Goal: Information Seeking & Learning: Compare options

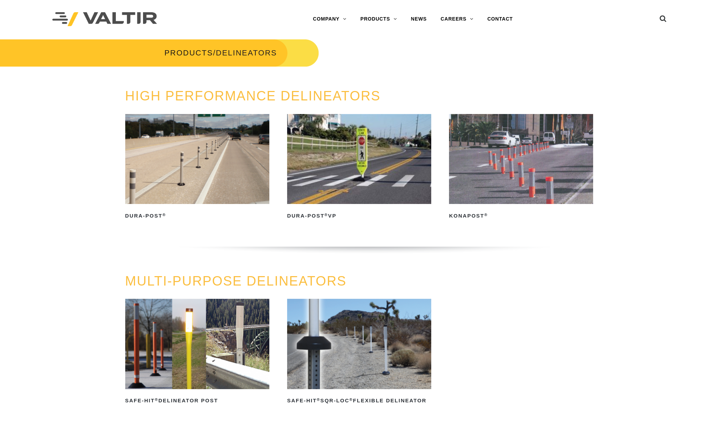
click at [181, 148] on img at bounding box center [197, 159] width 144 height 90
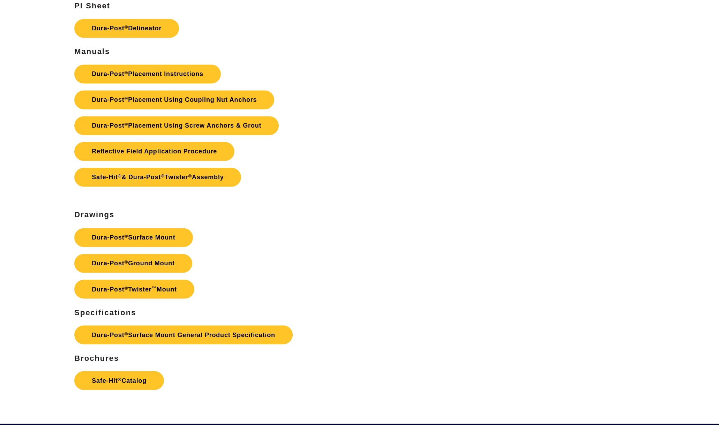
scroll to position [1870, 0]
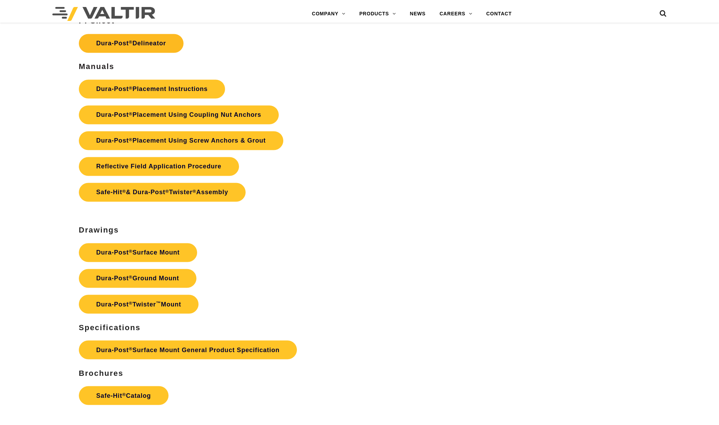
click at [145, 42] on link "Dura-Post ® Delineator" at bounding box center [131, 43] width 105 height 19
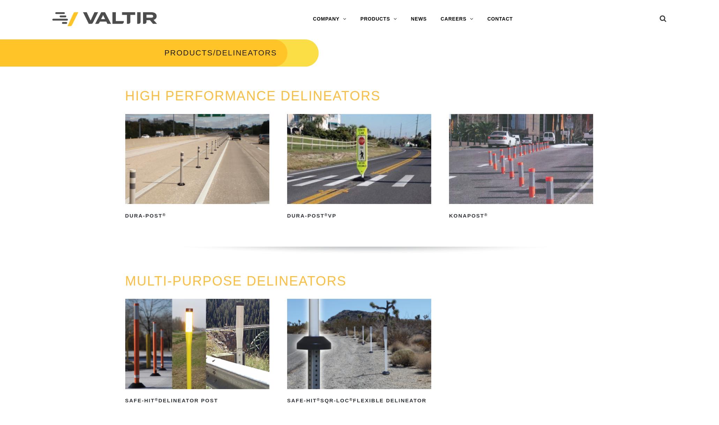
click at [526, 173] on img at bounding box center [521, 159] width 144 height 90
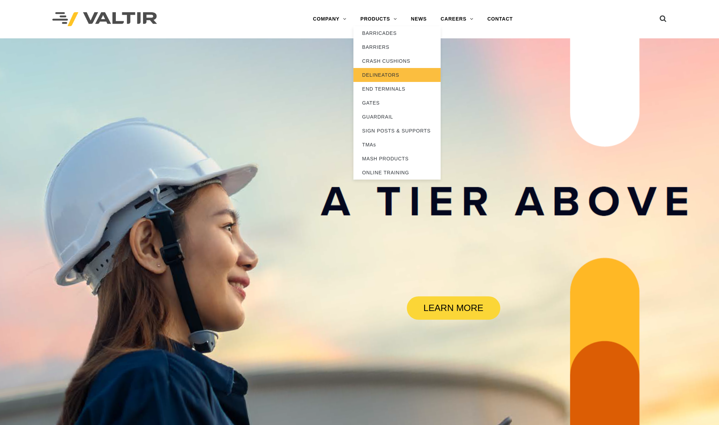
click at [388, 76] on link "DELINEATORS" at bounding box center [396, 75] width 87 height 14
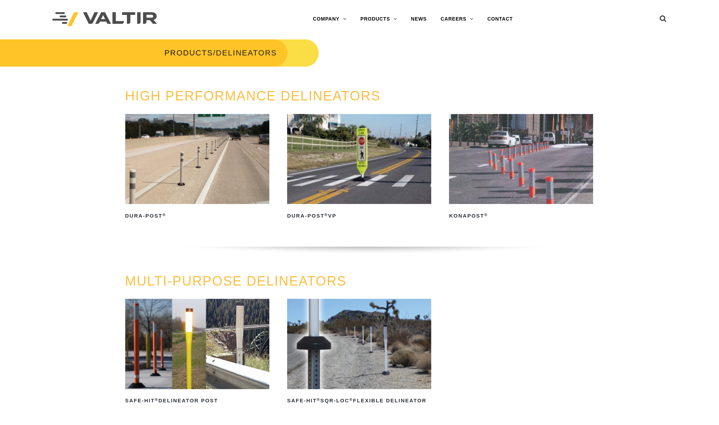
click at [173, 153] on img at bounding box center [197, 159] width 144 height 90
click at [474, 155] on img at bounding box center [521, 159] width 144 height 90
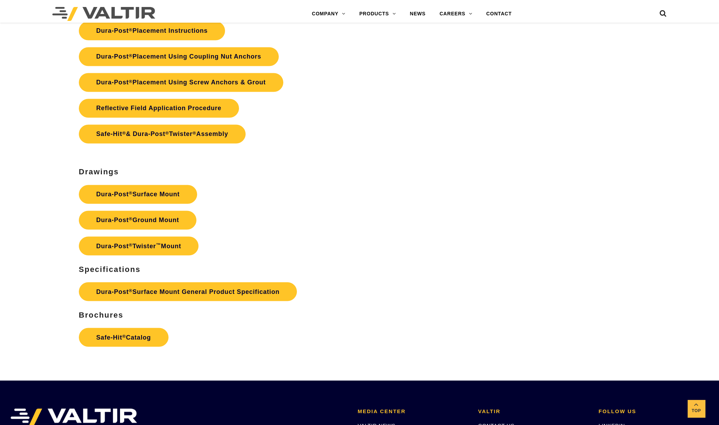
scroll to position [1821, 0]
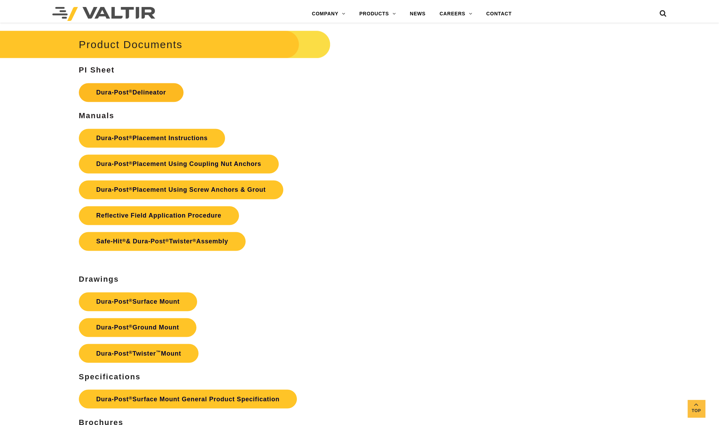
click at [150, 92] on link "Dura-Post ® Delineator" at bounding box center [131, 92] width 105 height 19
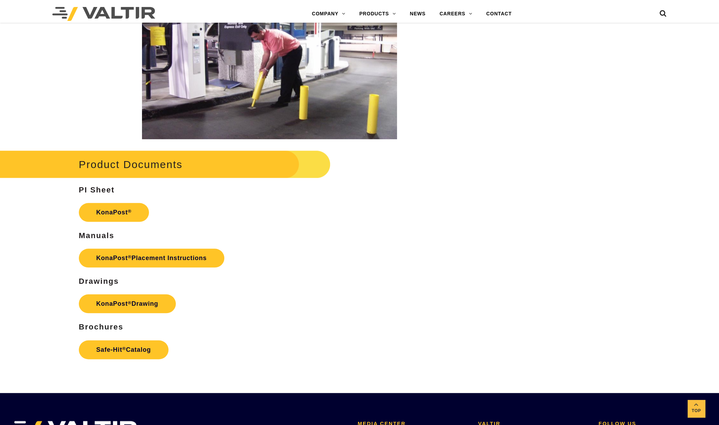
scroll to position [1264, 0]
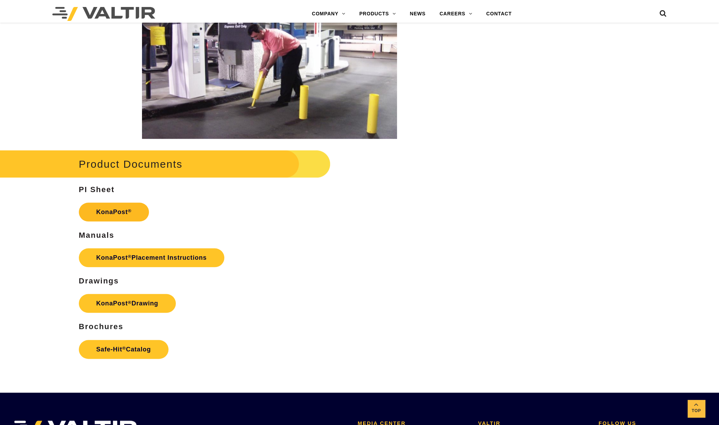
click at [120, 210] on link "KonaPost ®" at bounding box center [114, 212] width 70 height 19
